Goal: Find specific page/section: Find specific page/section

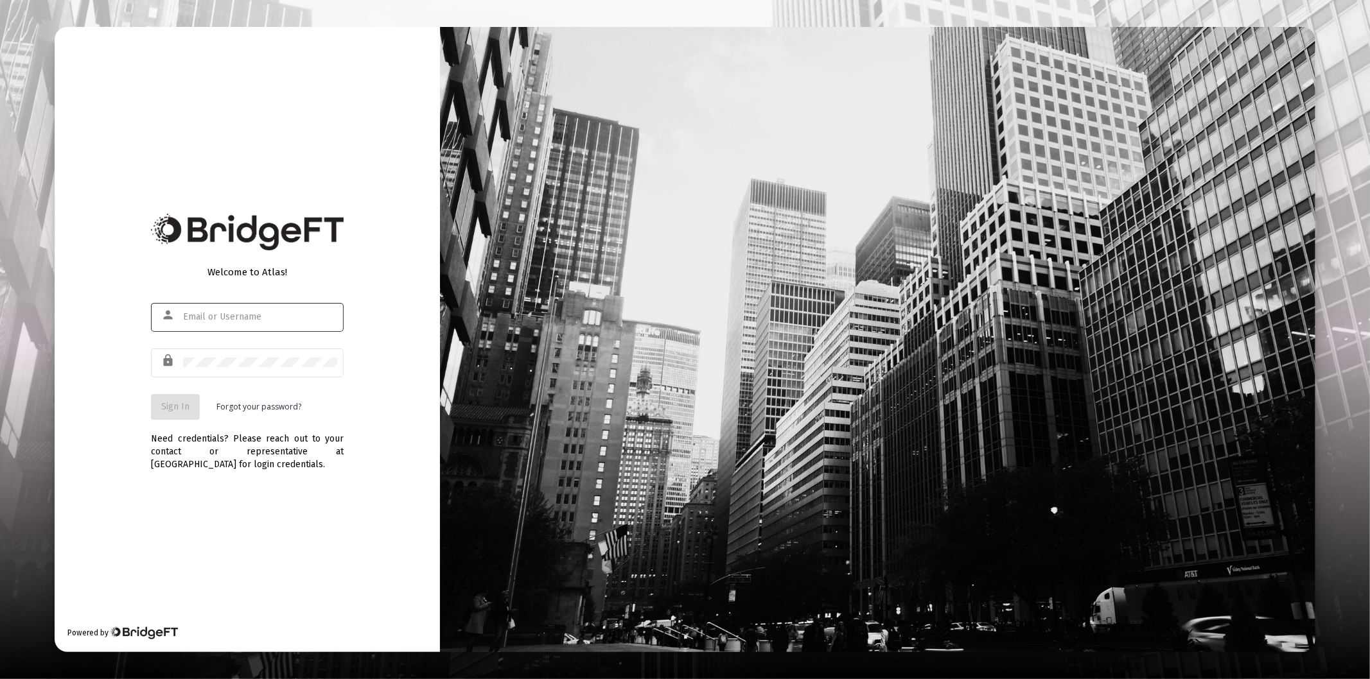
click at [230, 303] on div at bounding box center [260, 316] width 154 height 31
click at [207, 329] on div at bounding box center [260, 316] width 154 height 31
click at [207, 323] on div at bounding box center [260, 316] width 154 height 31
click at [200, 318] on input "text" at bounding box center [260, 317] width 154 height 10
type input "[PERSON_NAME][EMAIL_ADDRESS][DOMAIN_NAME]"
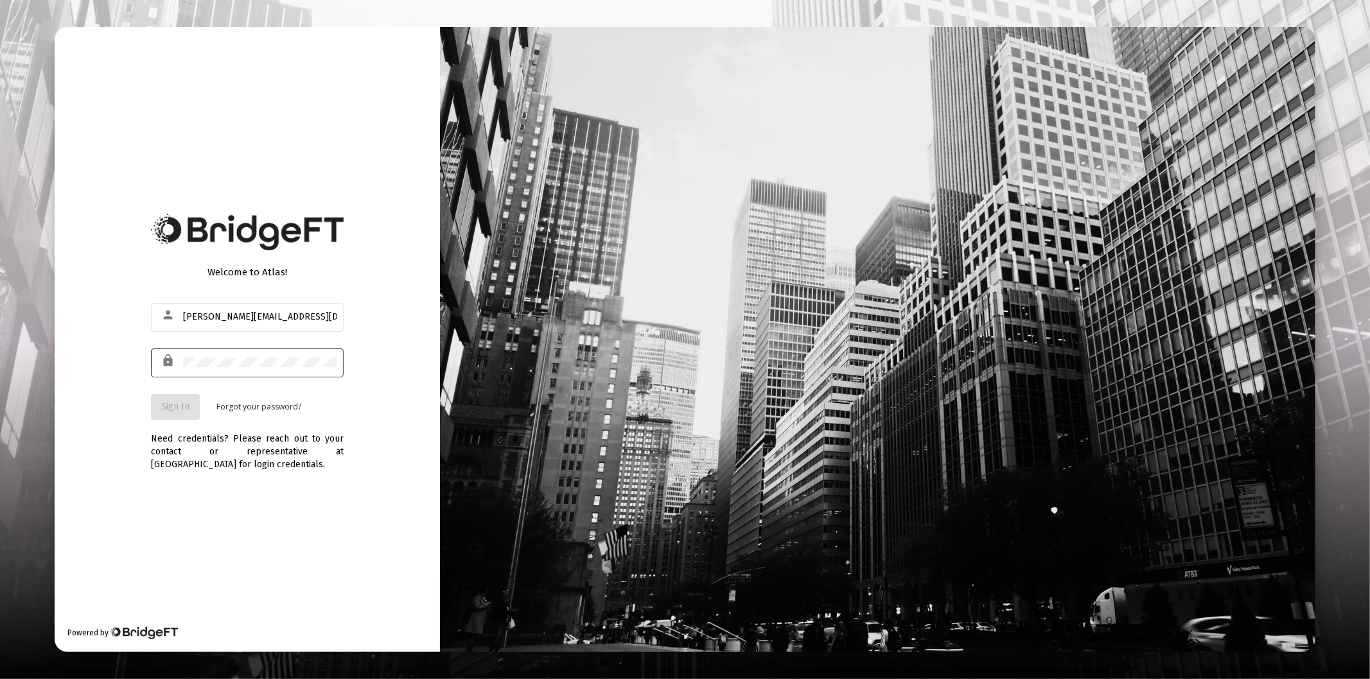
click at [234, 369] on div at bounding box center [260, 362] width 154 height 31
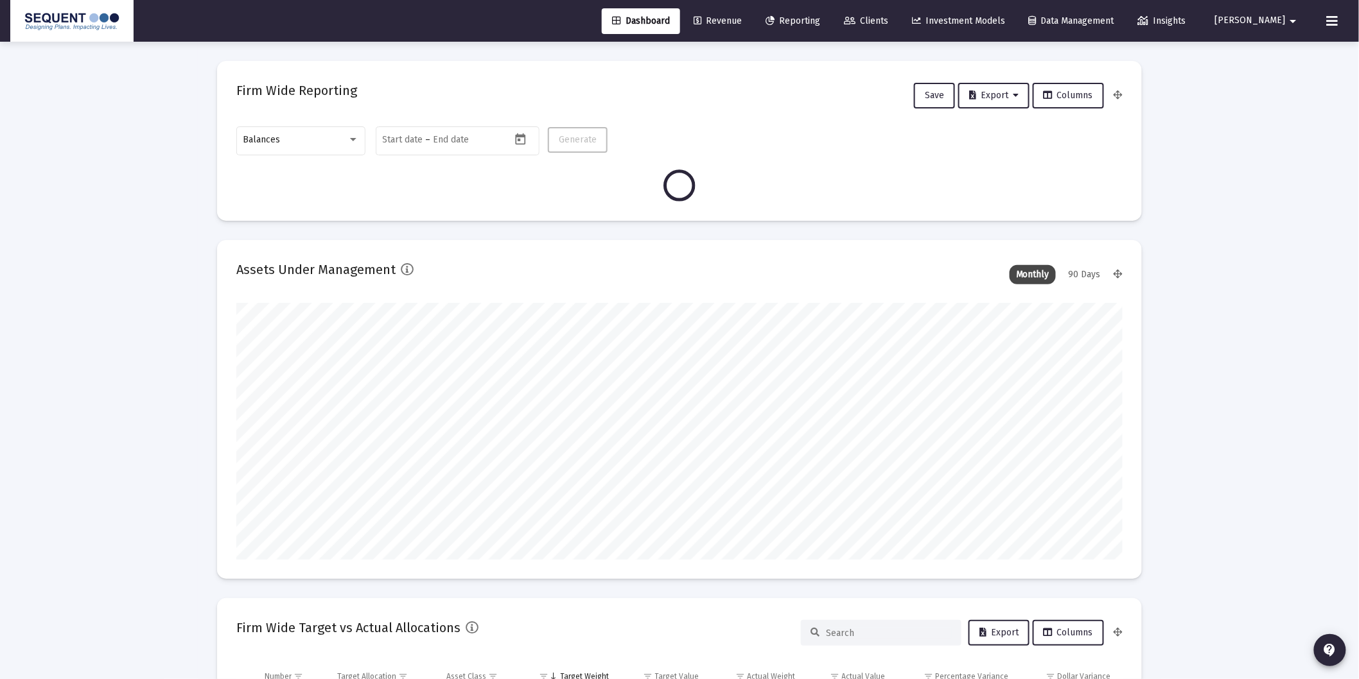
scroll to position [257, 477]
type input "[DATE]"
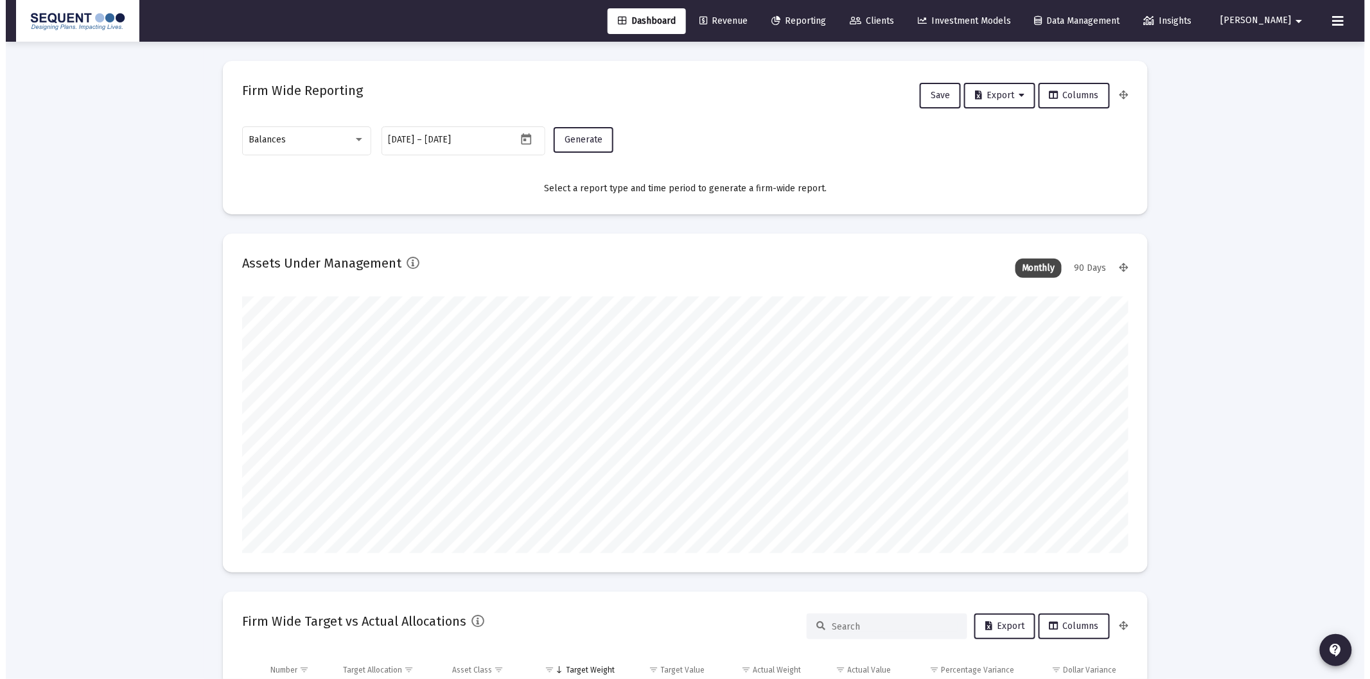
scroll to position [257, 414]
click at [341, 136] on div "Balances" at bounding box center [295, 140] width 104 height 10
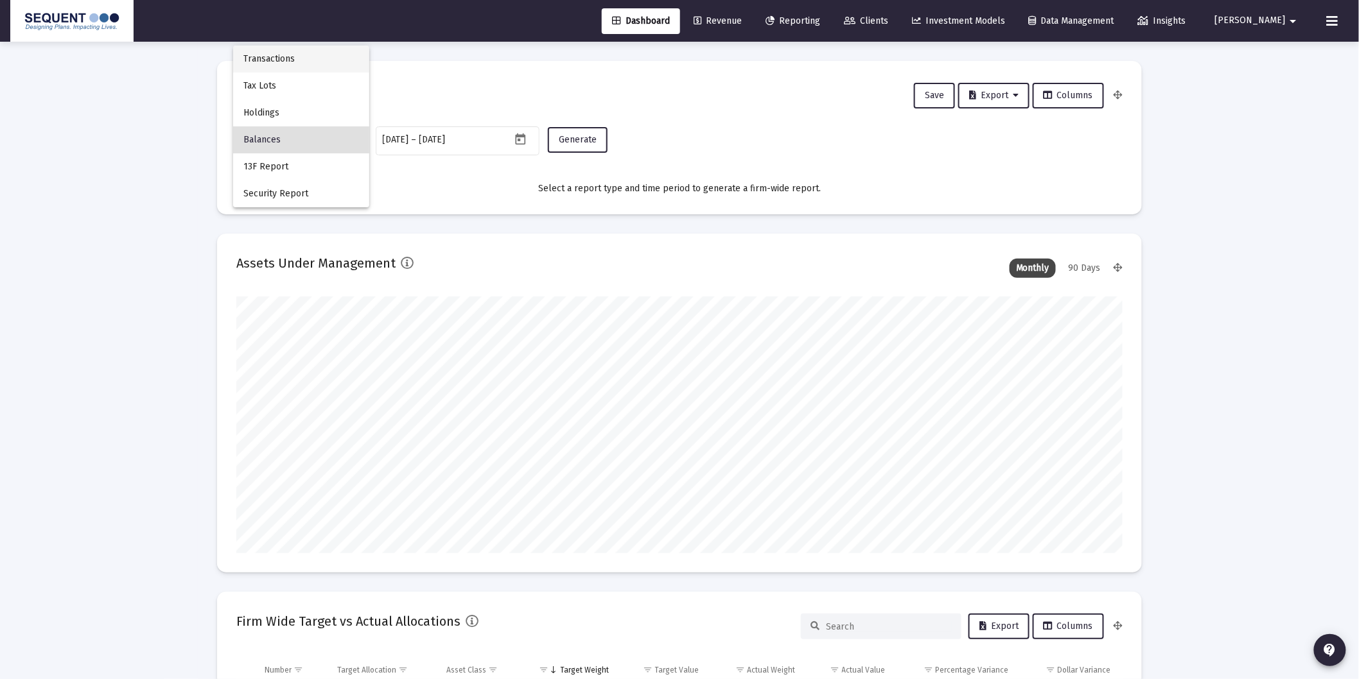
click at [297, 57] on span "Transactions" at bounding box center [301, 59] width 116 height 27
click at [574, 141] on span "Generate" at bounding box center [578, 139] width 38 height 11
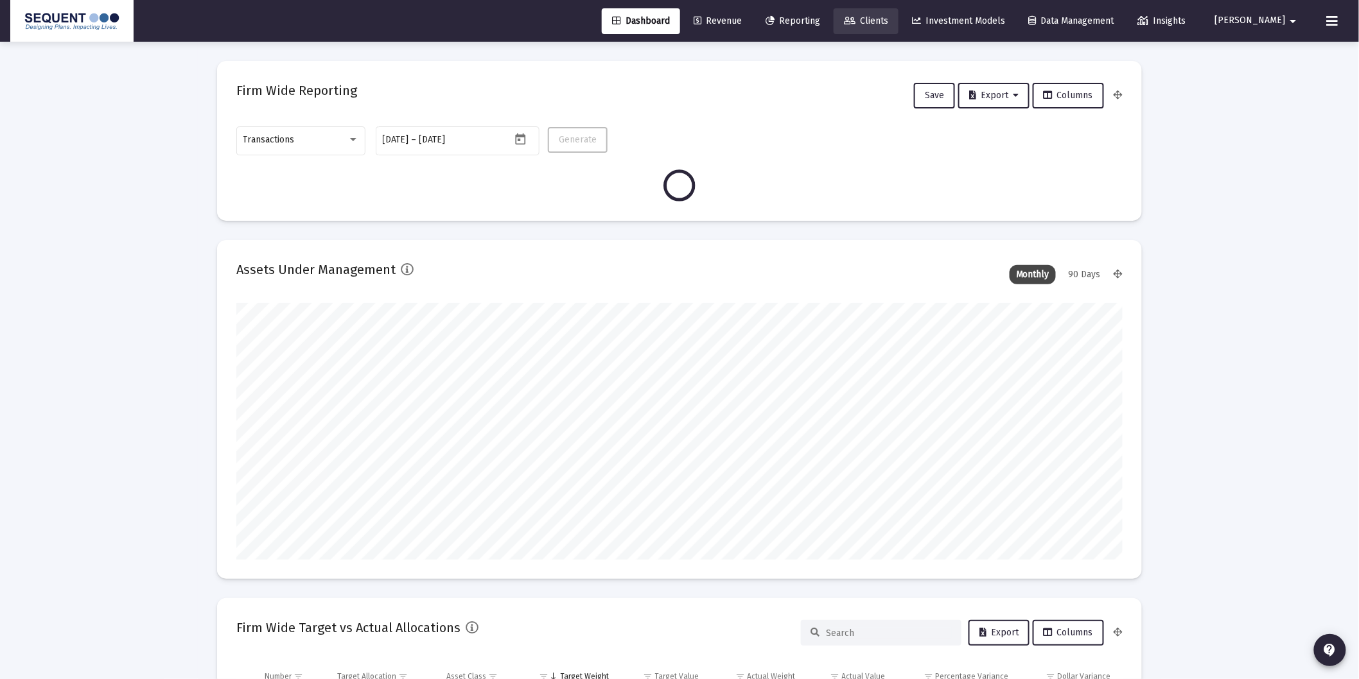
click at [898, 13] on link "Clients" at bounding box center [866, 21] width 65 height 26
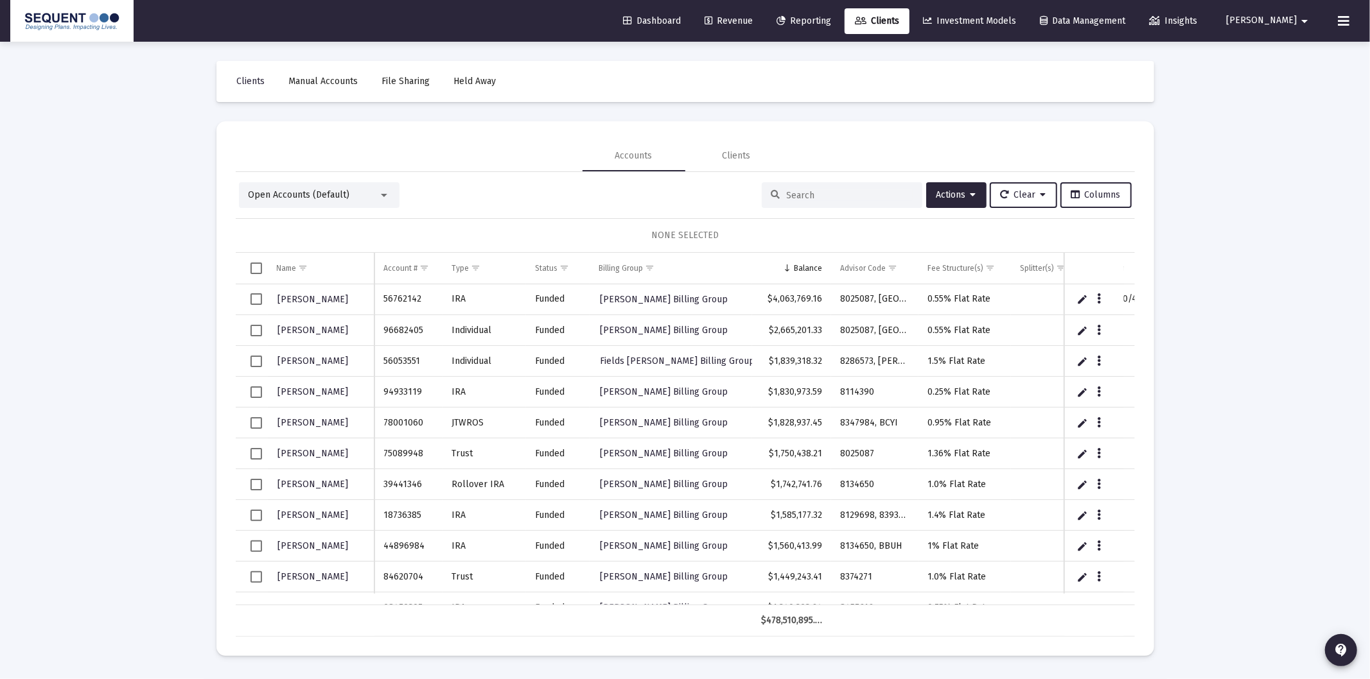
click at [827, 202] on div at bounding box center [842, 195] width 161 height 26
click at [829, 200] on input at bounding box center [850, 195] width 126 height 11
click at [833, 194] on input at bounding box center [850, 195] width 126 height 11
click at [833, 193] on input at bounding box center [850, 195] width 126 height 11
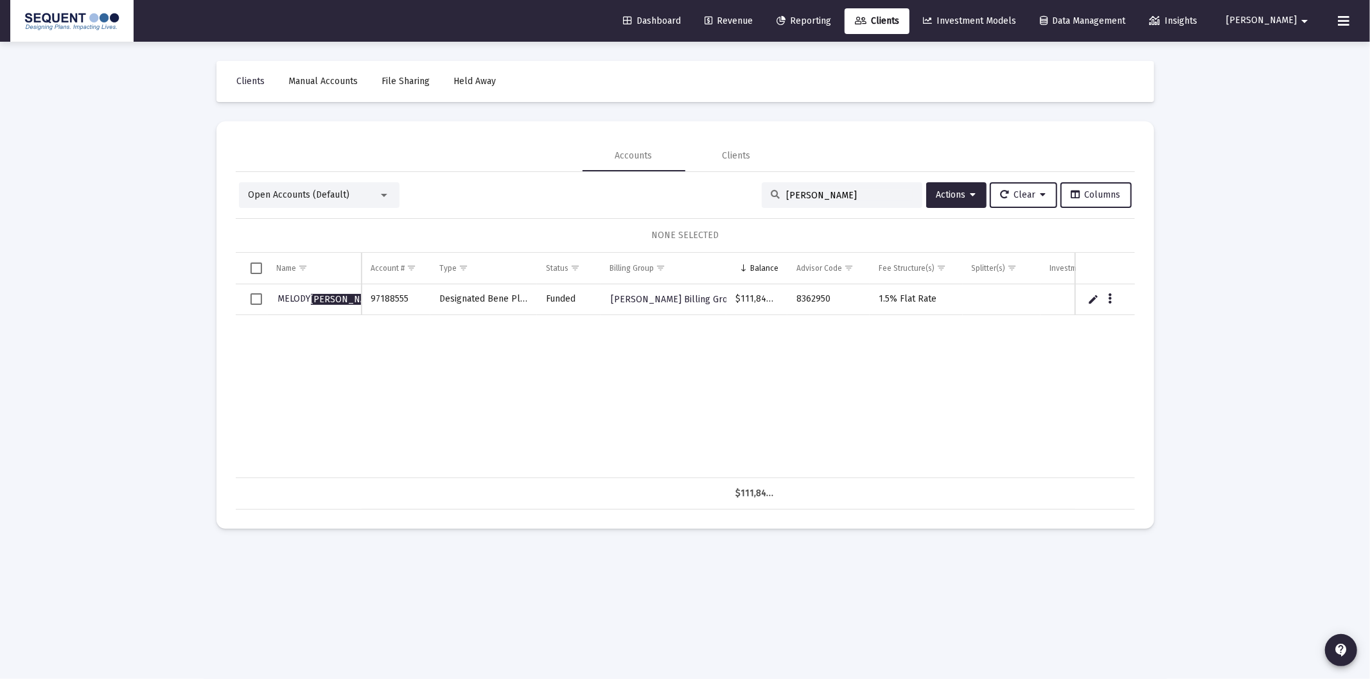
type input "[PERSON_NAME]"
